Goal: Task Accomplishment & Management: Use online tool/utility

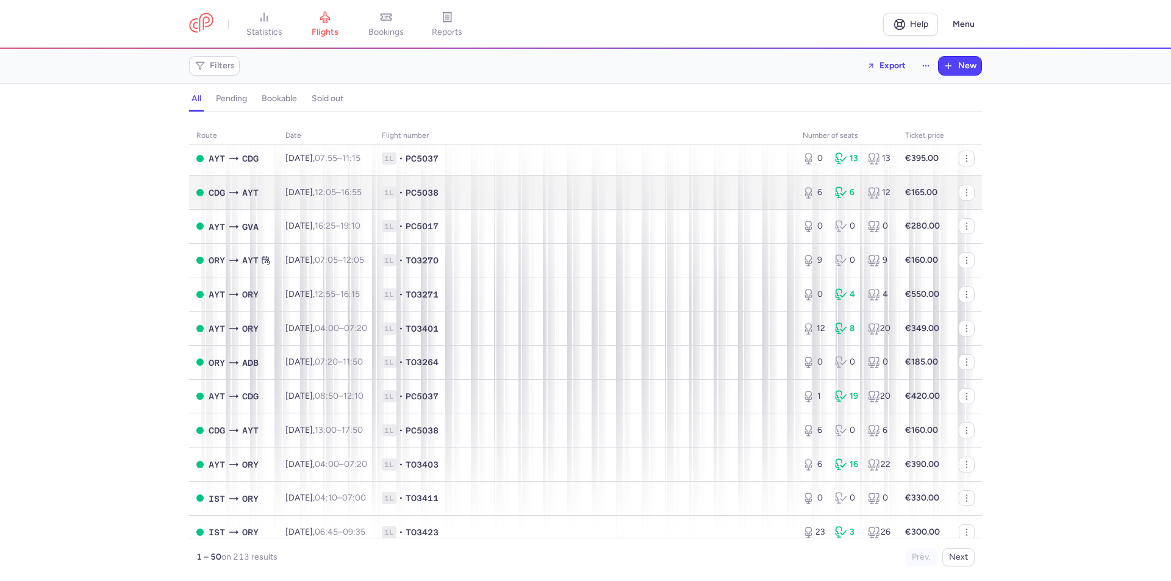
scroll to position [1326, 0]
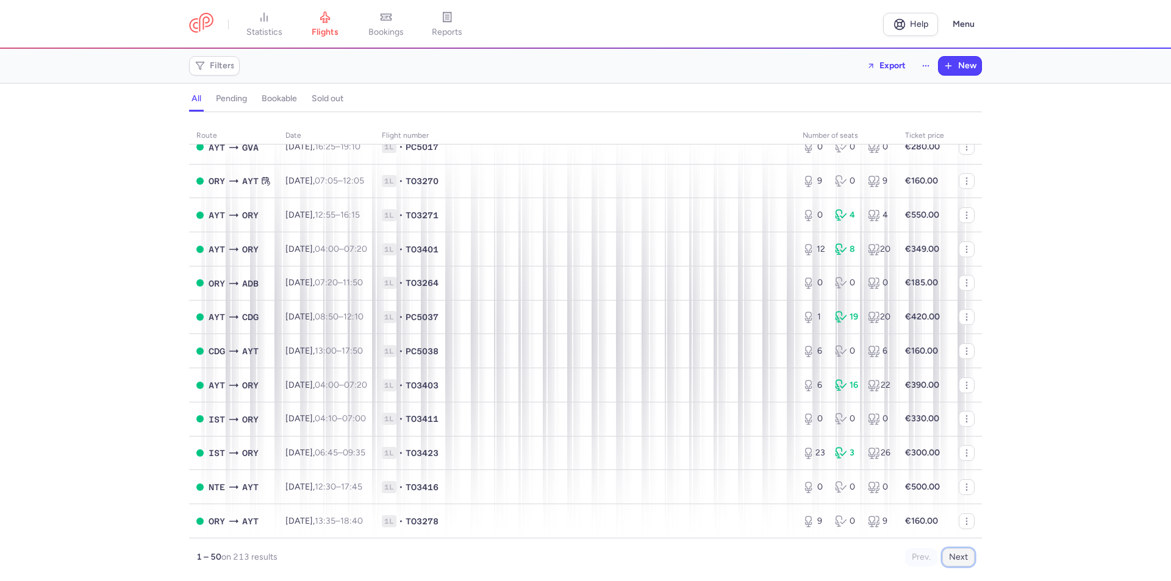
click at [966, 555] on button "Next" at bounding box center [958, 557] width 32 height 18
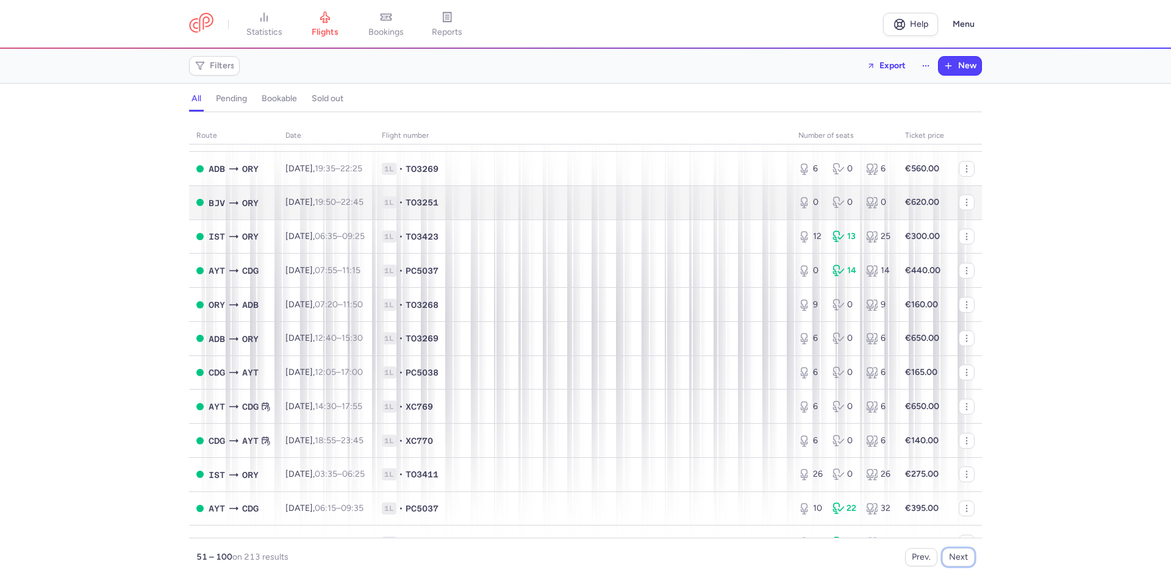
scroll to position [81, 0]
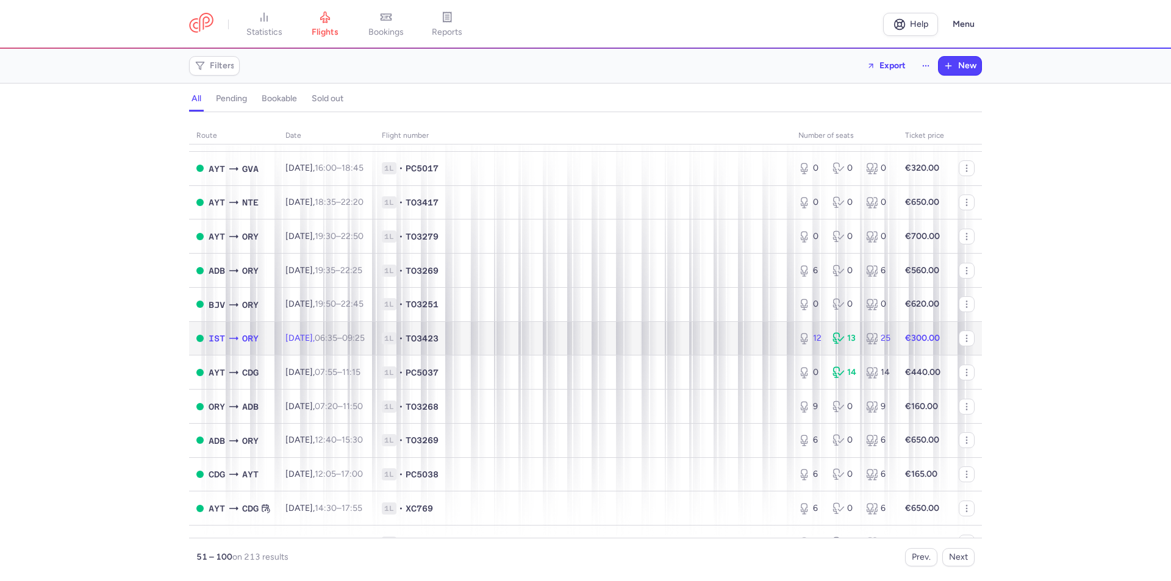
click at [322, 330] on td "[DATE] 06:35 – 09:25 +0" at bounding box center [326, 338] width 96 height 34
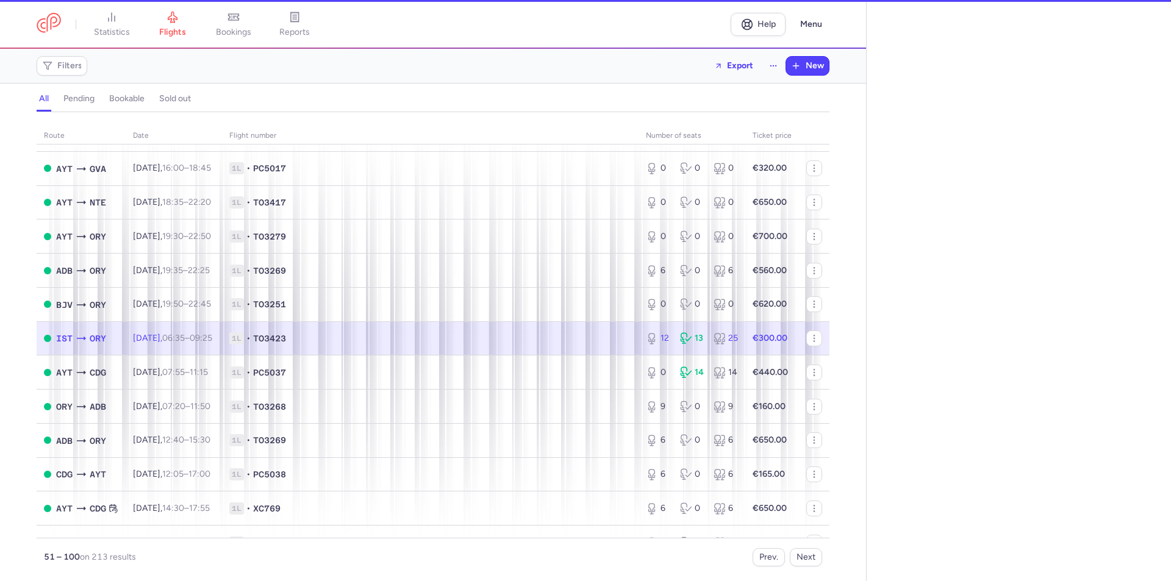
select select "days"
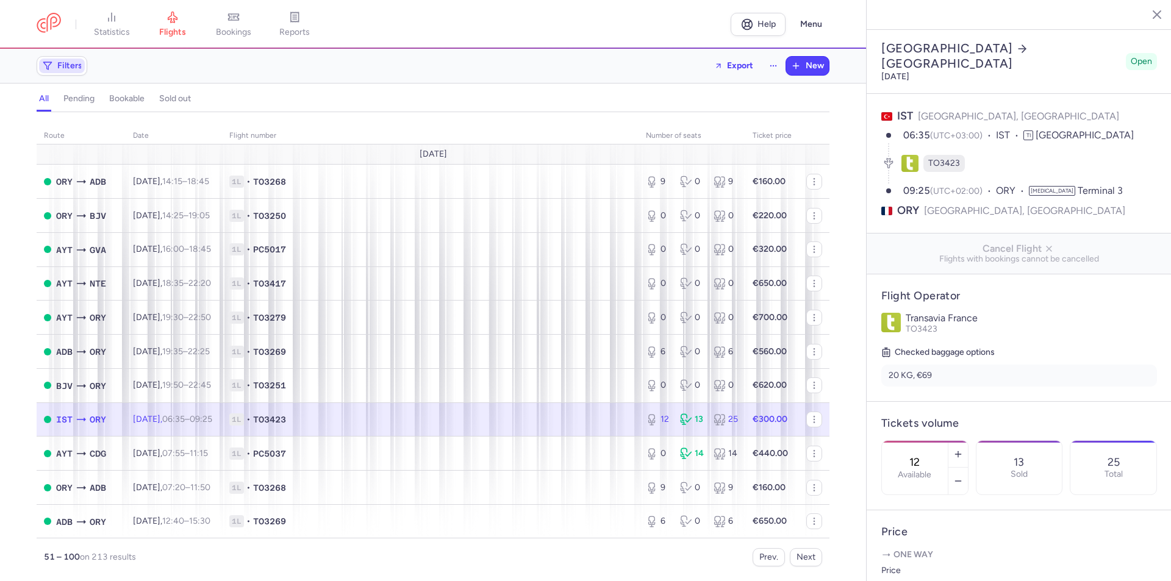
click at [70, 62] on span "Filters" at bounding box center [69, 66] width 25 height 10
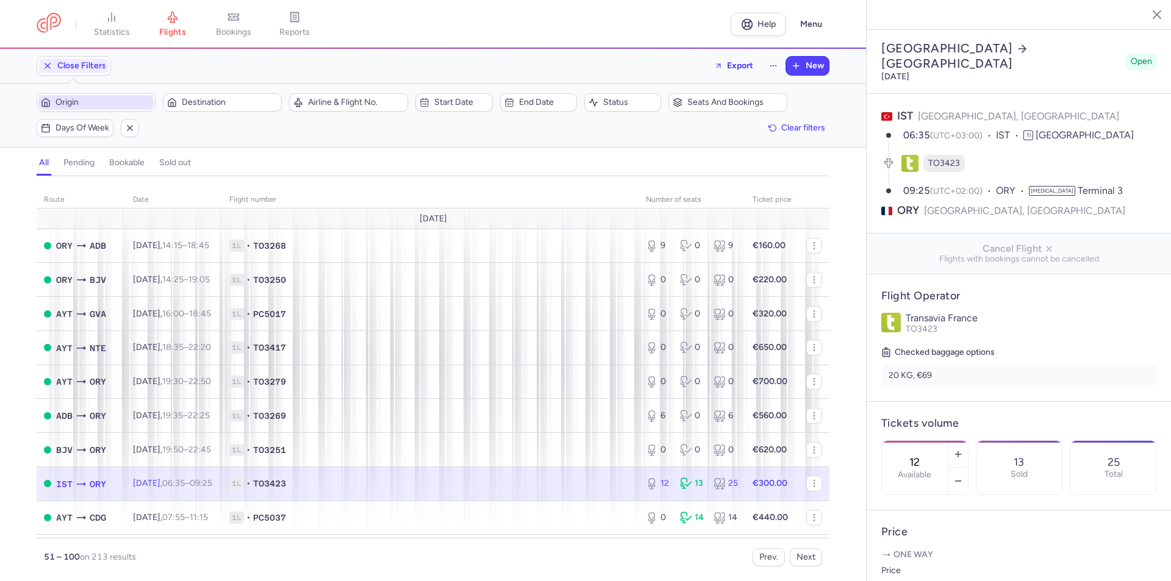
click at [110, 99] on span "Origin" at bounding box center [103, 103] width 96 height 10
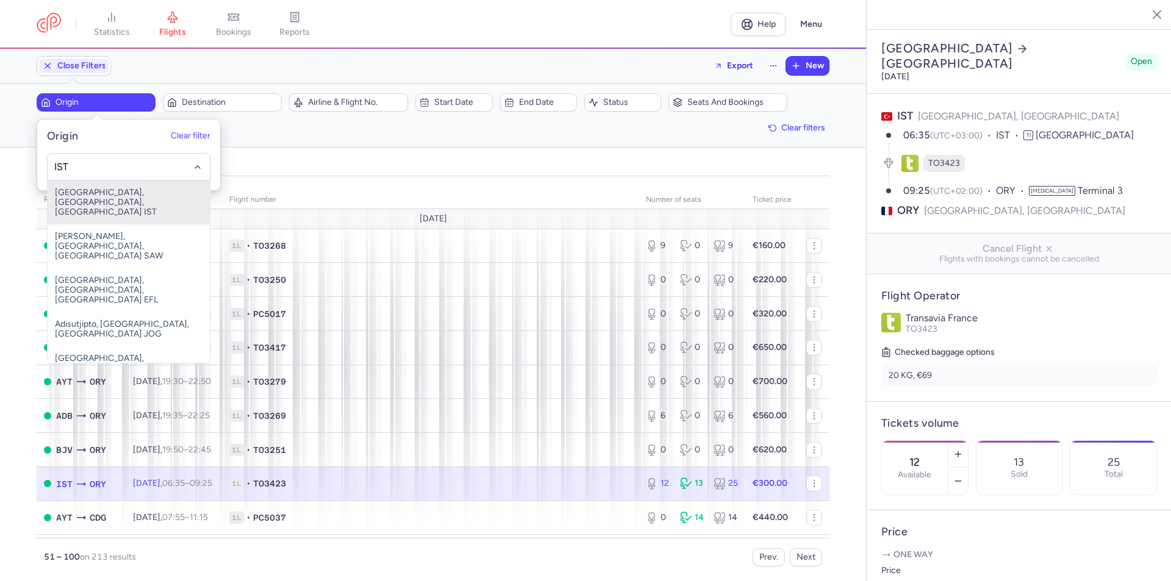
click at [70, 195] on span "[GEOGRAPHIC_DATA], [GEOGRAPHIC_DATA], [GEOGRAPHIC_DATA] IST" at bounding box center [129, 203] width 162 height 44
type input "IST"
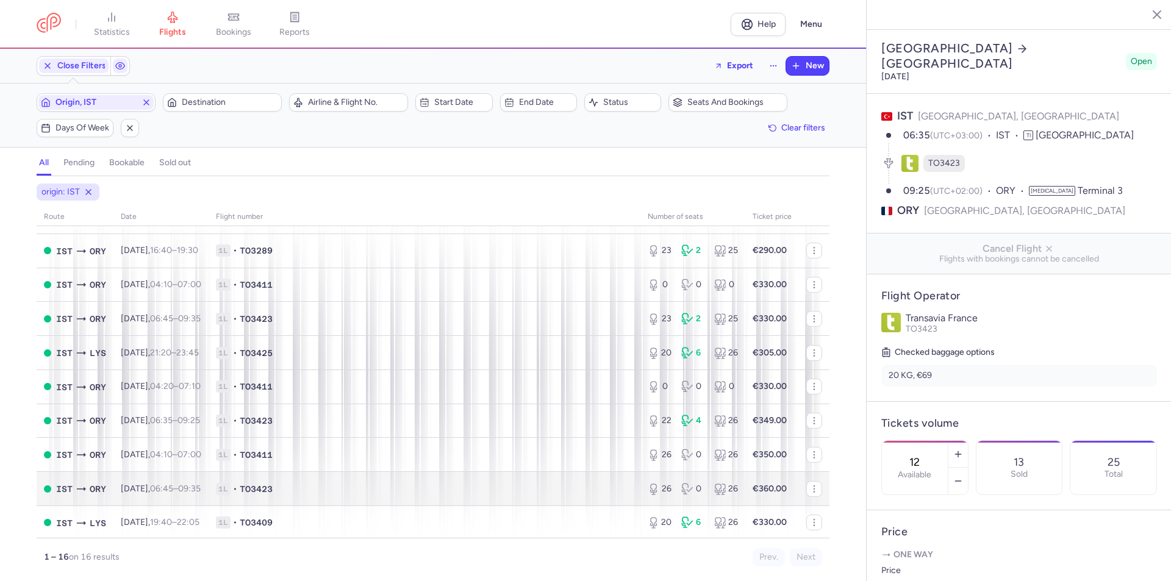
scroll to position [252, 0]
